Goal: Information Seeking & Learning: Learn about a topic

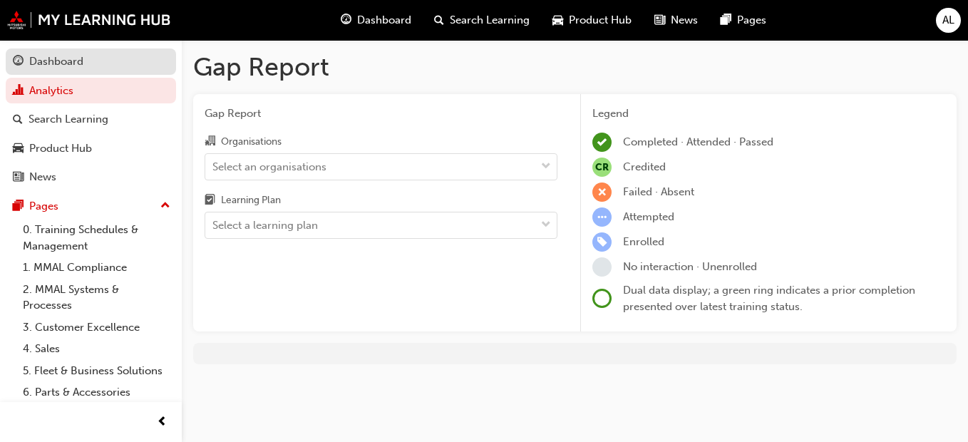
click at [83, 60] on div "Dashboard" at bounding box center [56, 61] width 54 height 16
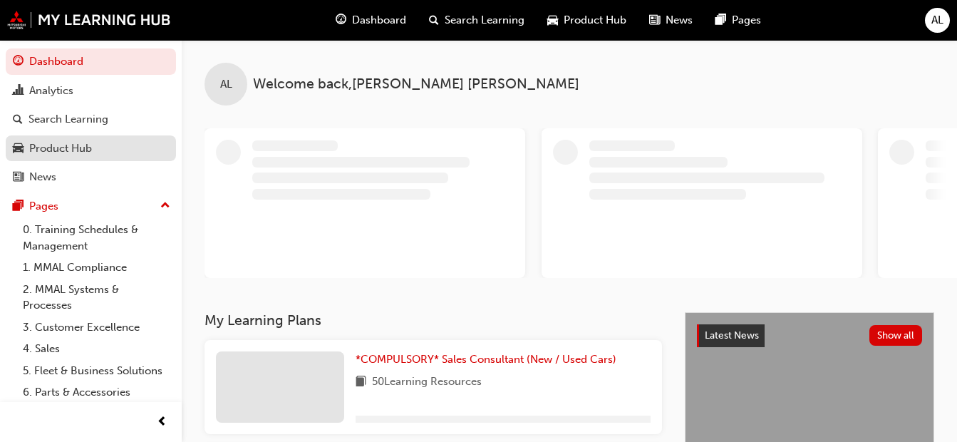
click at [66, 145] on div "Product Hub" at bounding box center [60, 148] width 63 height 16
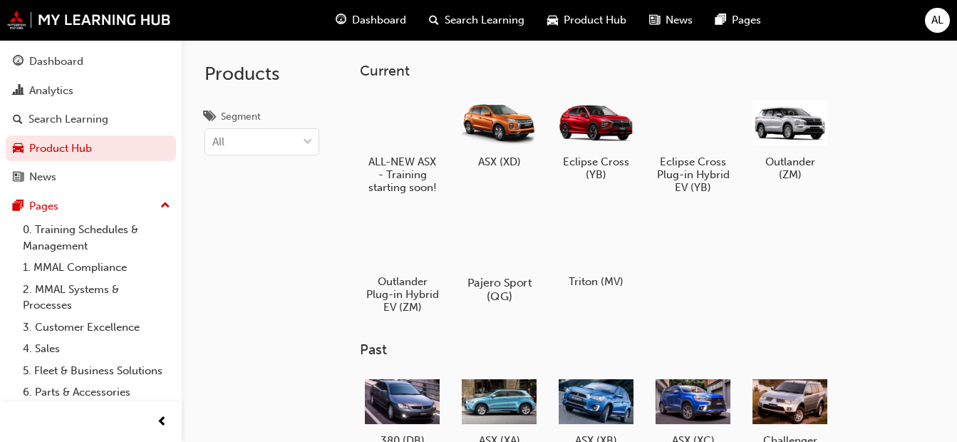
click at [506, 240] on div at bounding box center [499, 241] width 79 height 57
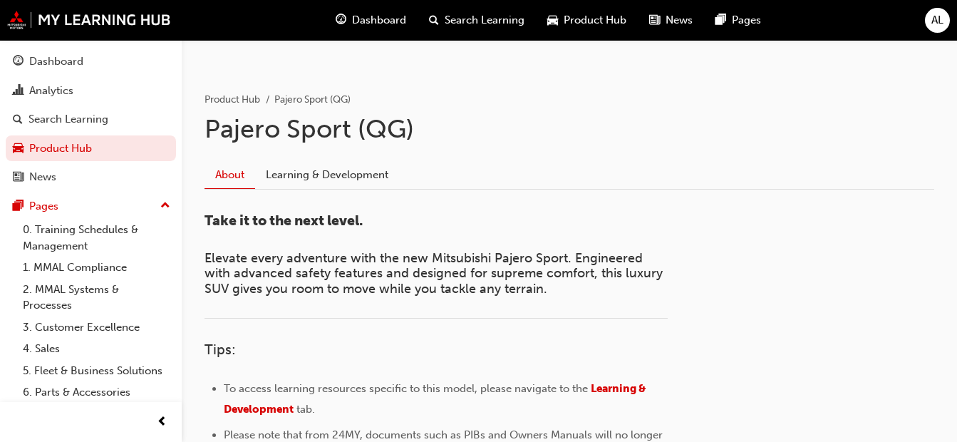
scroll to position [214, 0]
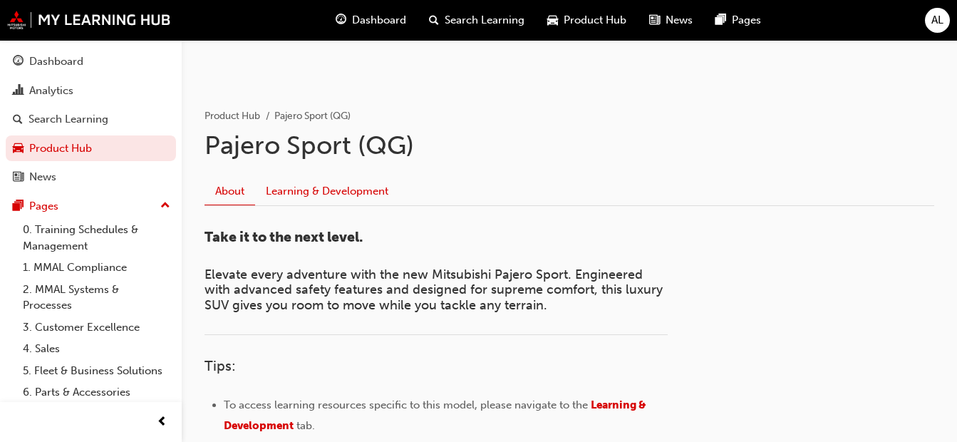
click at [349, 189] on link "Learning & Development" at bounding box center [327, 191] width 144 height 27
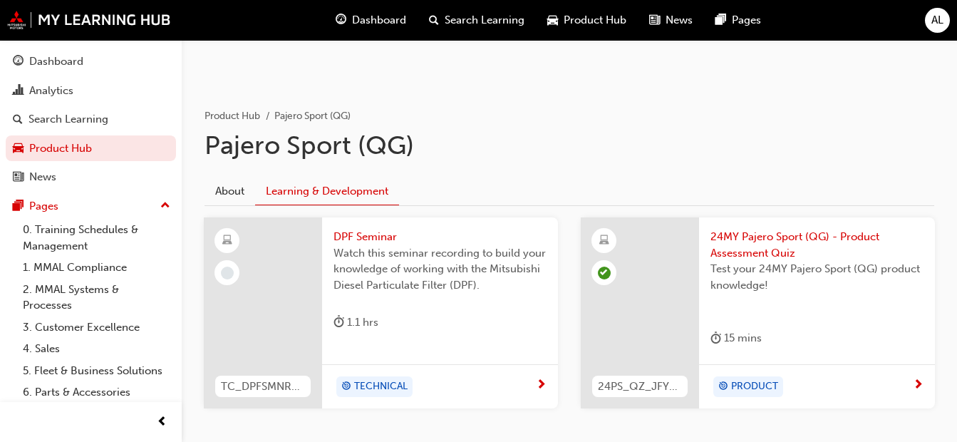
drag, startPoint x: 918, startPoint y: 381, endPoint x: 789, endPoint y: 417, distance: 133.9
click at [789, 417] on div "TC_DPFSMNR_M1 DPF Seminar Watch this seminar recording to build your knowledge …" at bounding box center [569, 324] width 754 height 214
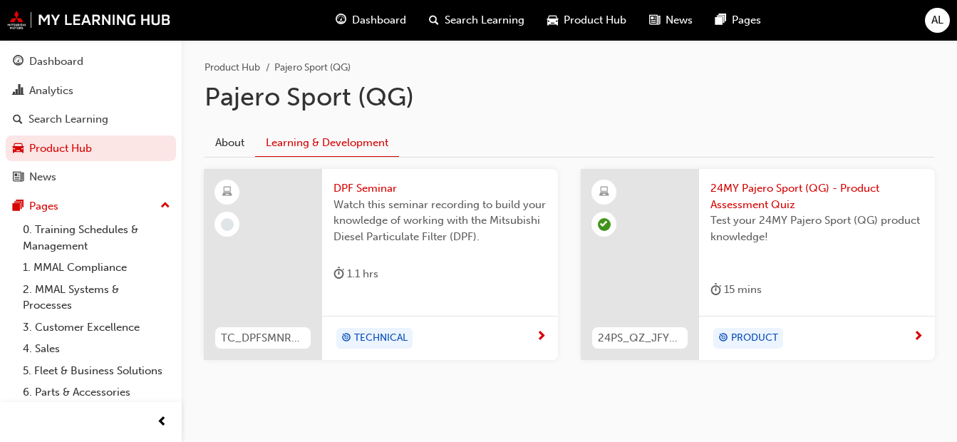
scroll to position [284, 0]
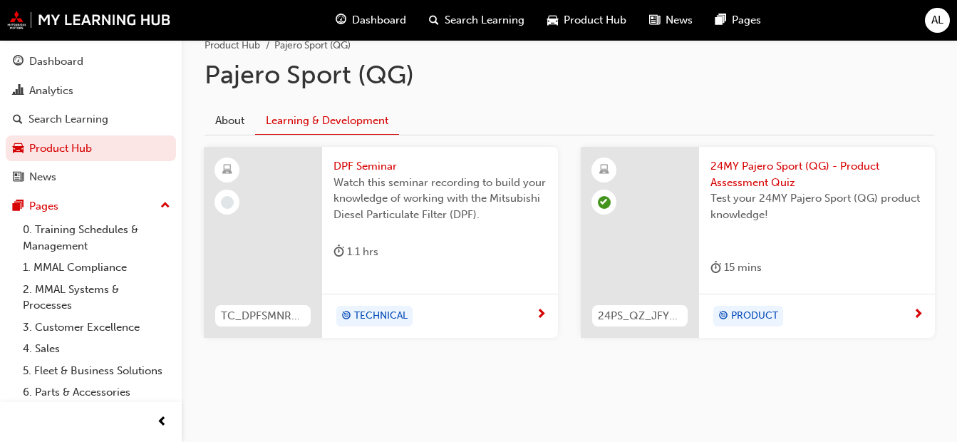
click at [365, 317] on span "TECHNICAL" at bounding box center [380, 316] width 53 height 16
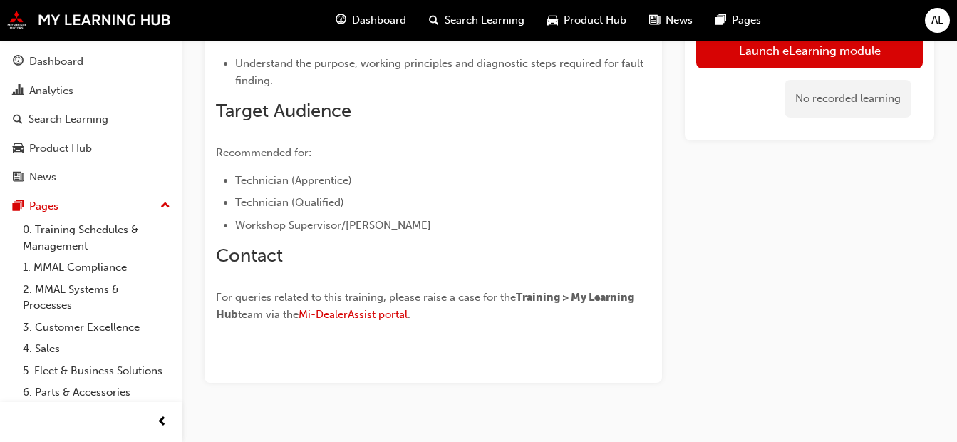
scroll to position [356, 0]
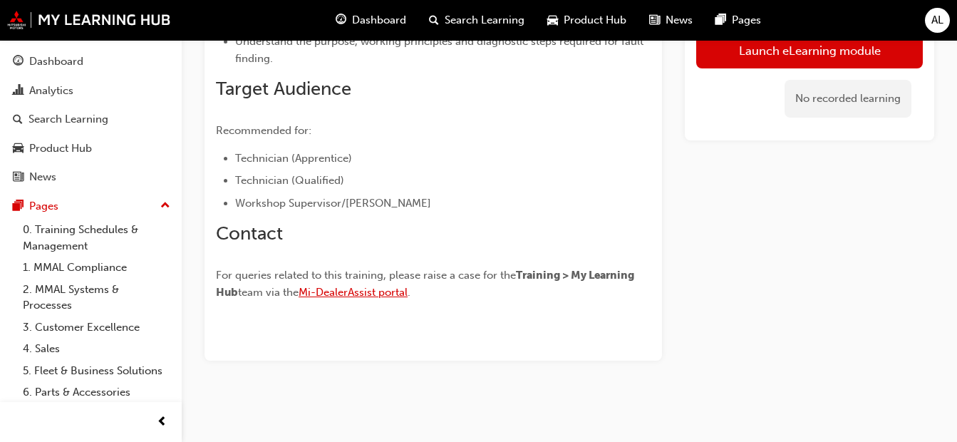
click at [374, 292] on span "Mi-DealerAssist portal" at bounding box center [353, 292] width 109 height 13
